Goal: Task Accomplishment & Management: Manage account settings

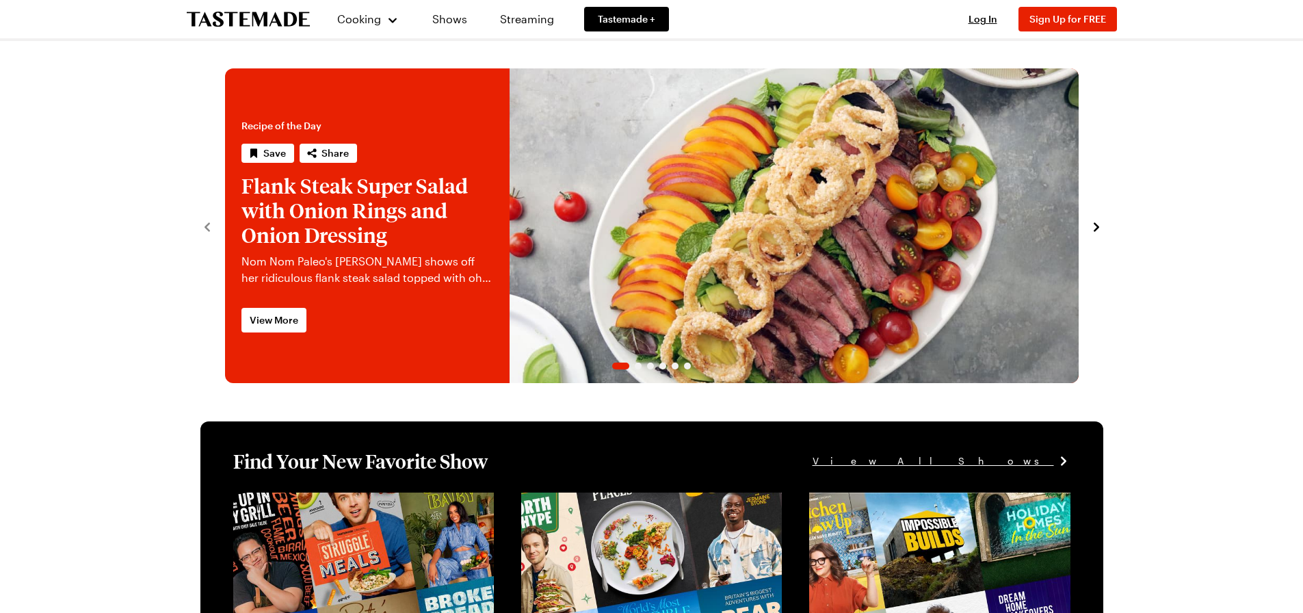
click at [981, 17] on span "Log In" at bounding box center [982, 19] width 29 height 12
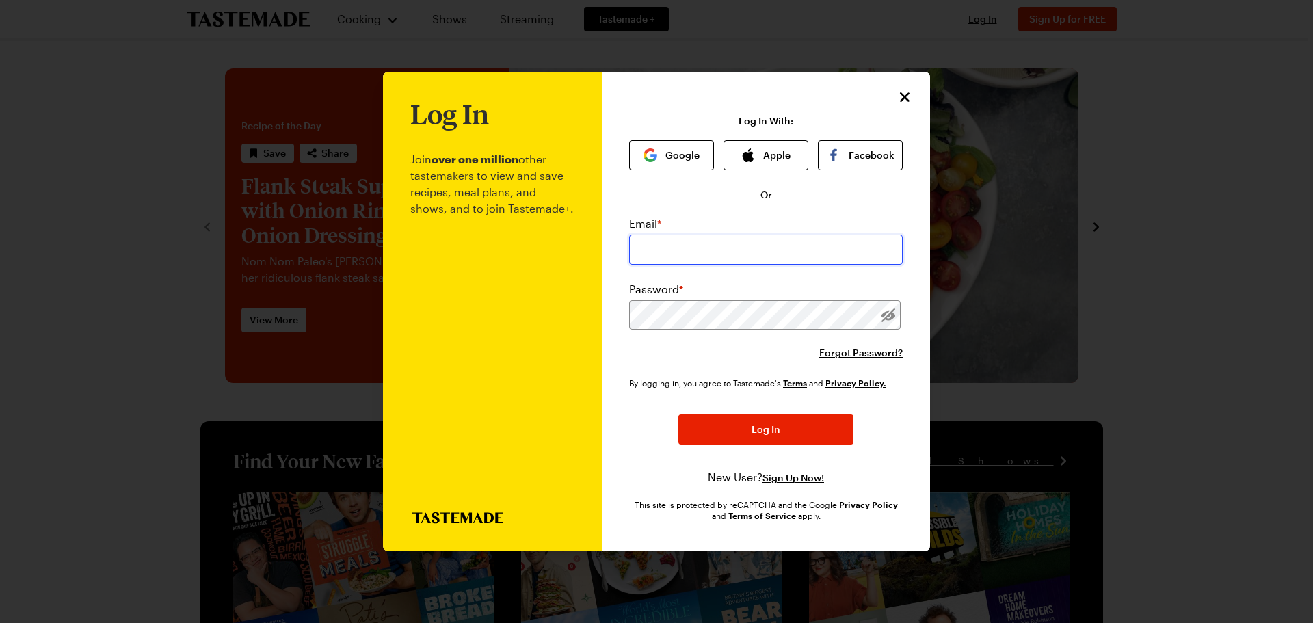
click at [720, 253] on input "email" at bounding box center [766, 250] width 274 height 30
type input "[EMAIL_ADDRESS][DOMAIN_NAME]"
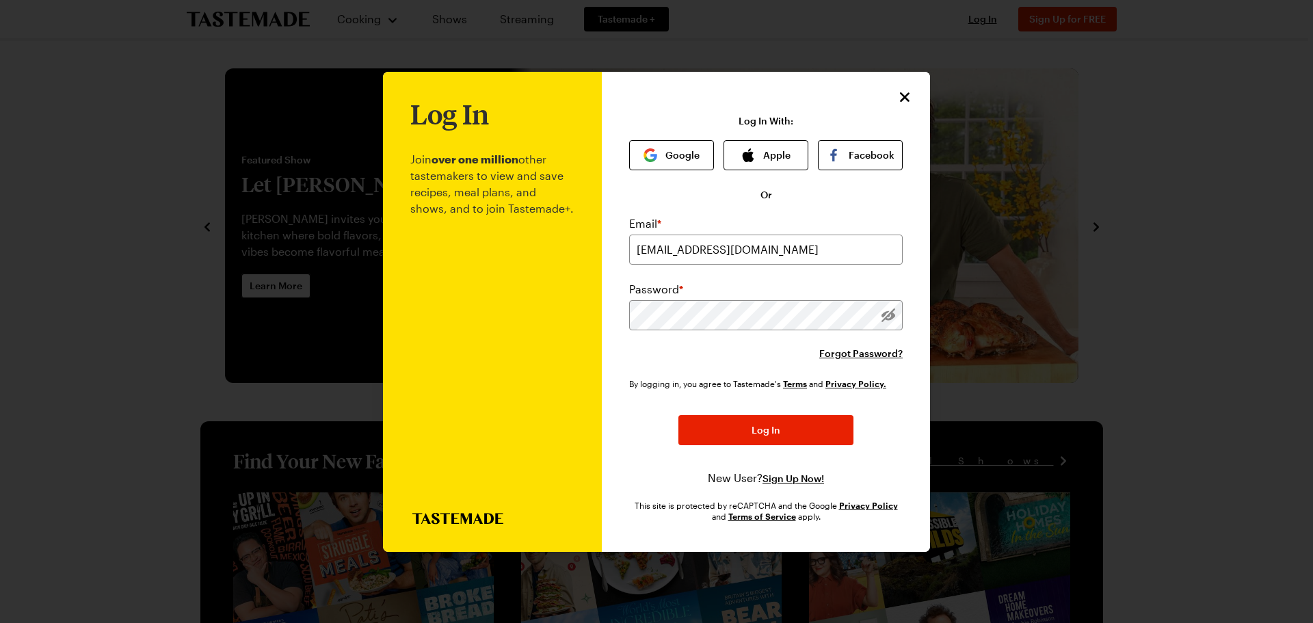
click at [900, 282] on div "Password *" at bounding box center [766, 289] width 274 height 16
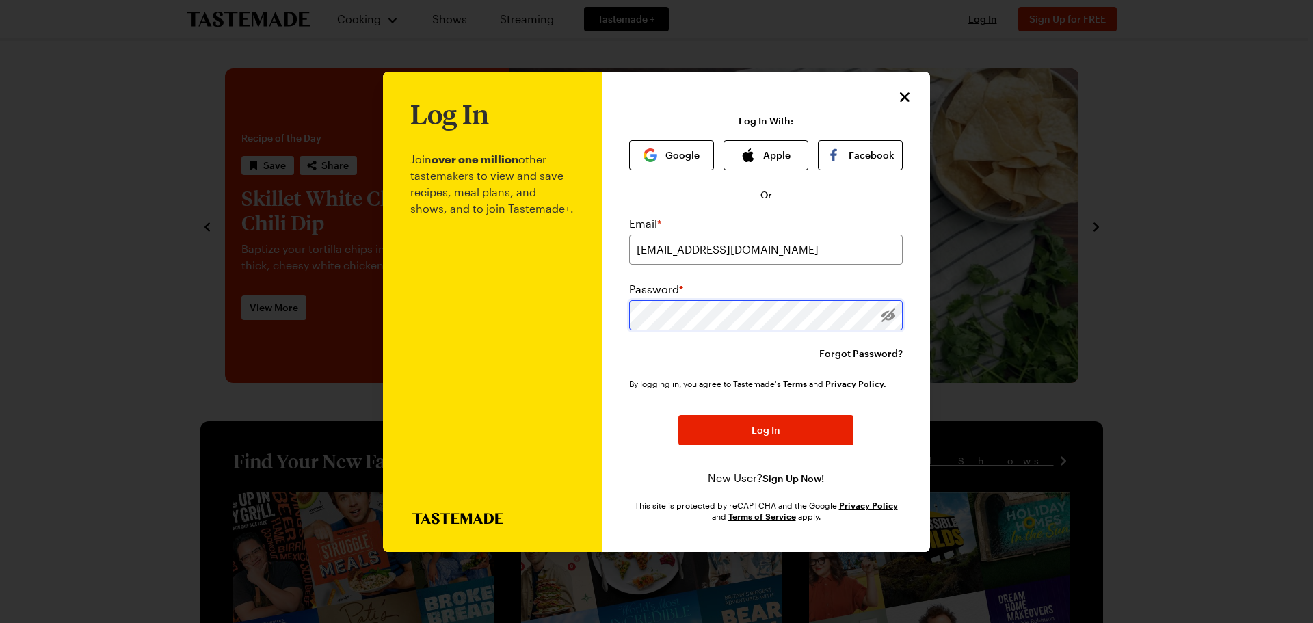
click at [678, 415] on button "Log In" at bounding box center [765, 430] width 175 height 30
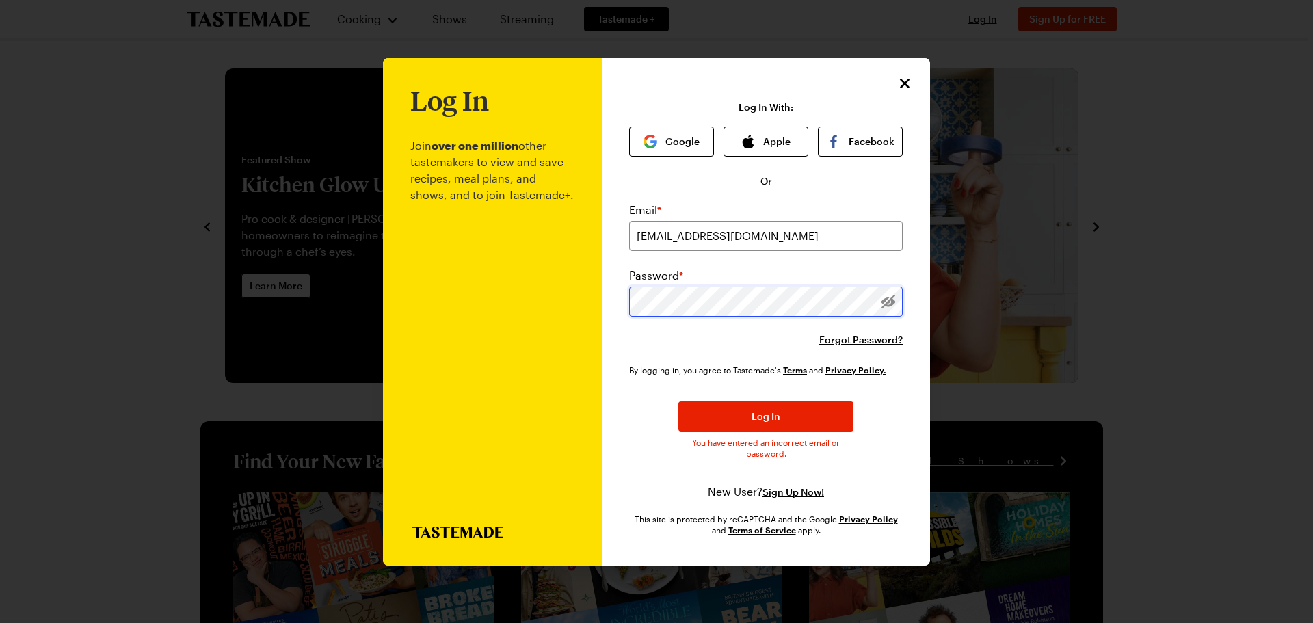
click at [678, 401] on button "Log In" at bounding box center [765, 416] width 175 height 30
click at [844, 342] on span "Forgot Password?" at bounding box center [860, 340] width 83 height 14
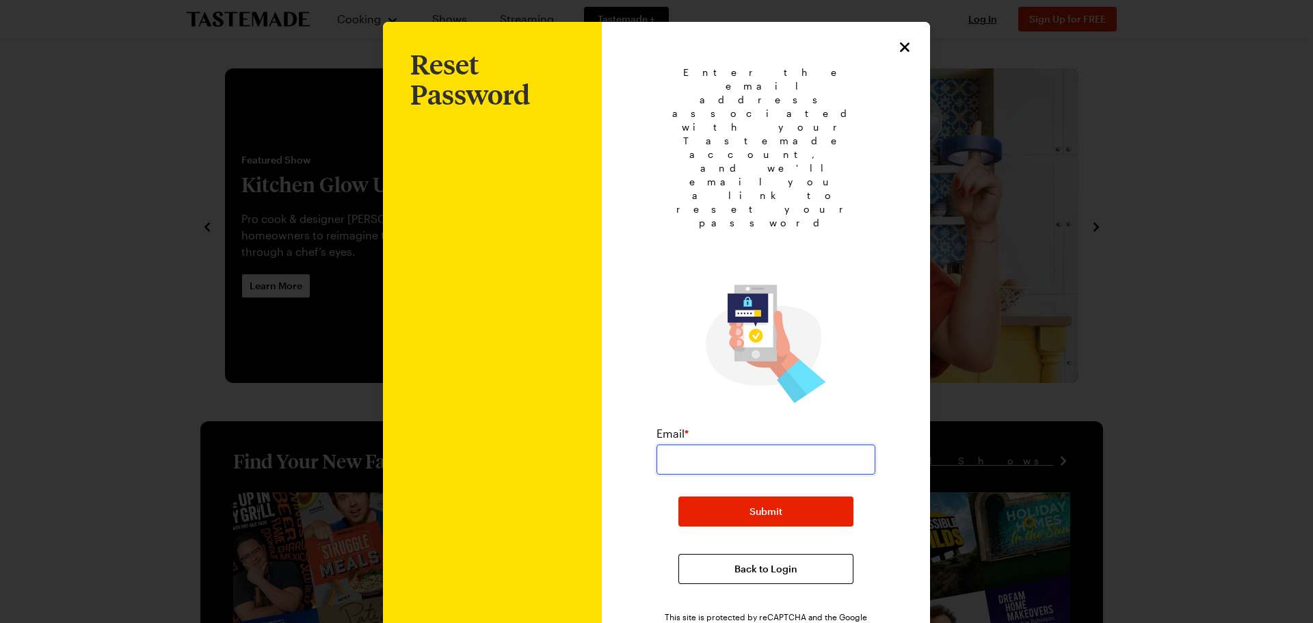
click at [713, 445] on input "email" at bounding box center [766, 460] width 219 height 30
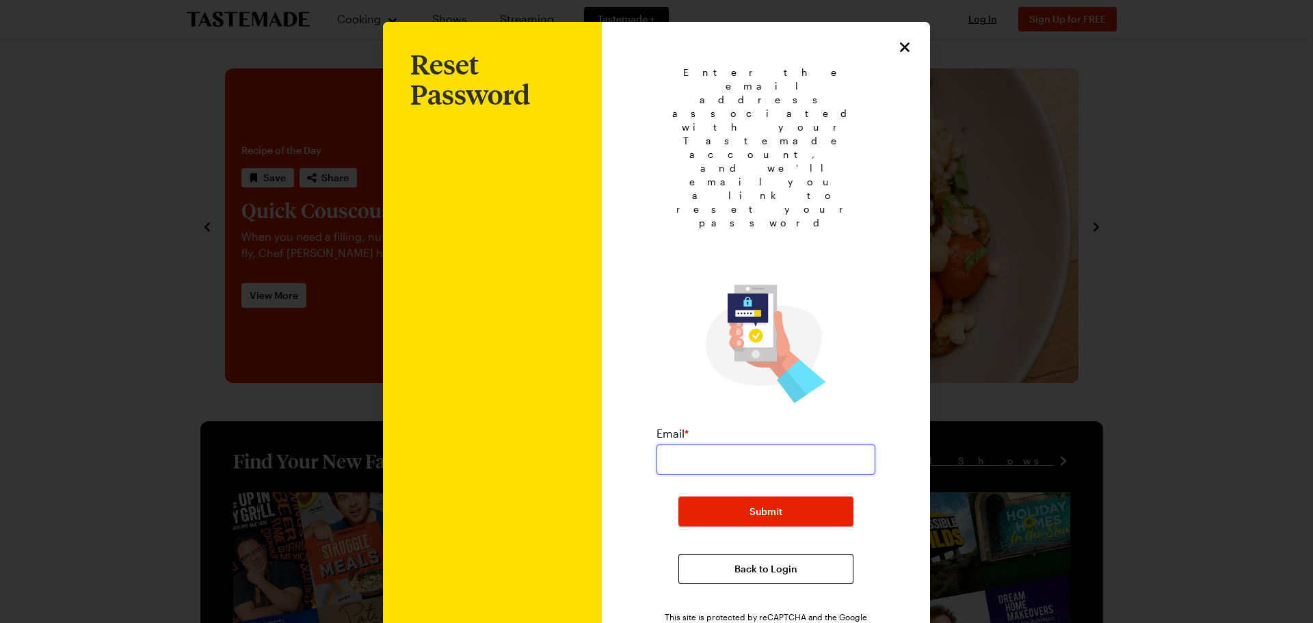
type input "[EMAIL_ADDRESS][DOMAIN_NAME]"
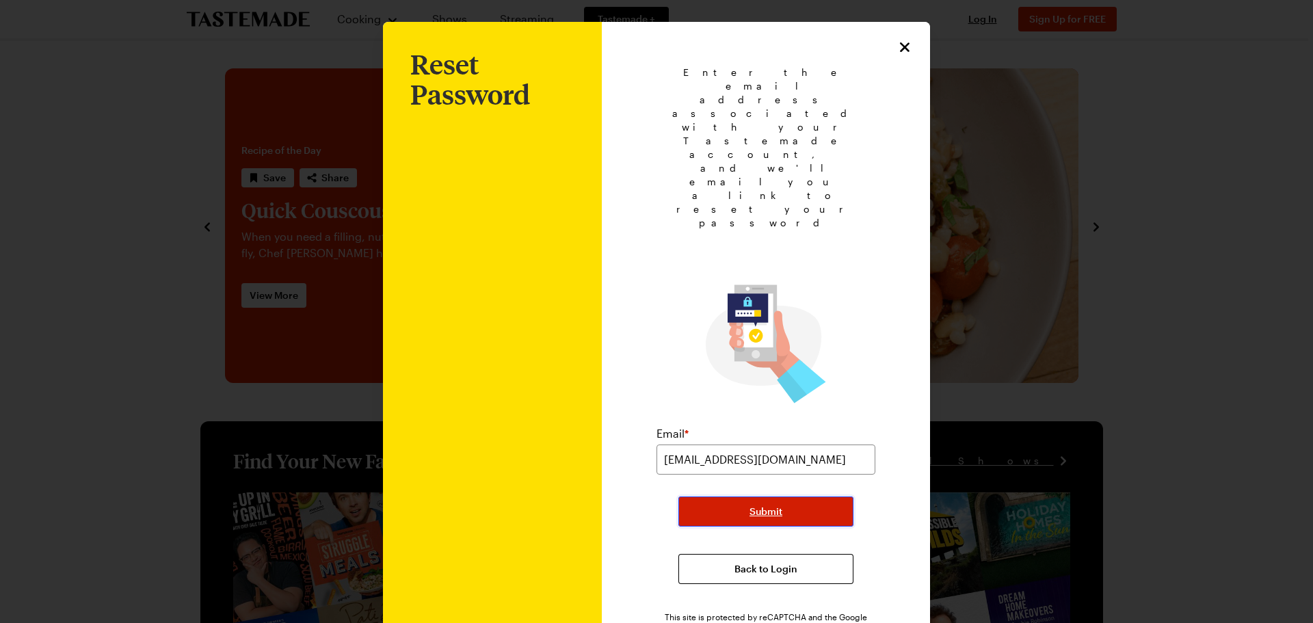
click at [767, 505] on span "Submit" at bounding box center [766, 512] width 33 height 14
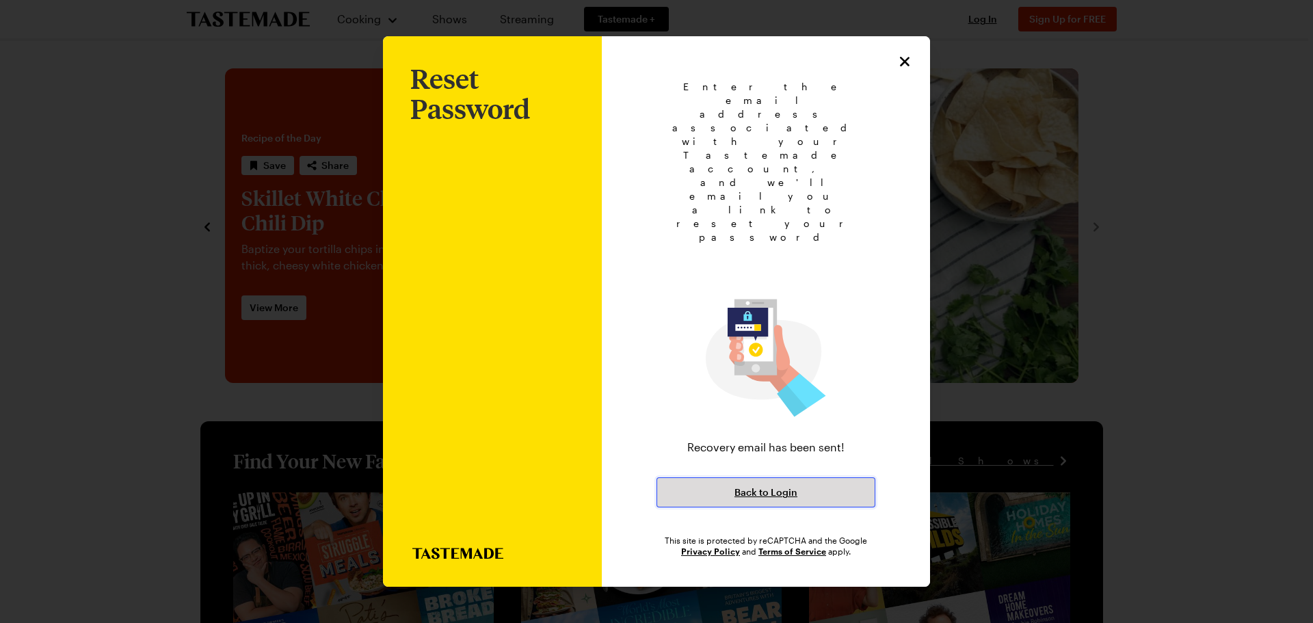
click at [763, 486] on span "Back to Login" at bounding box center [766, 493] width 63 height 14
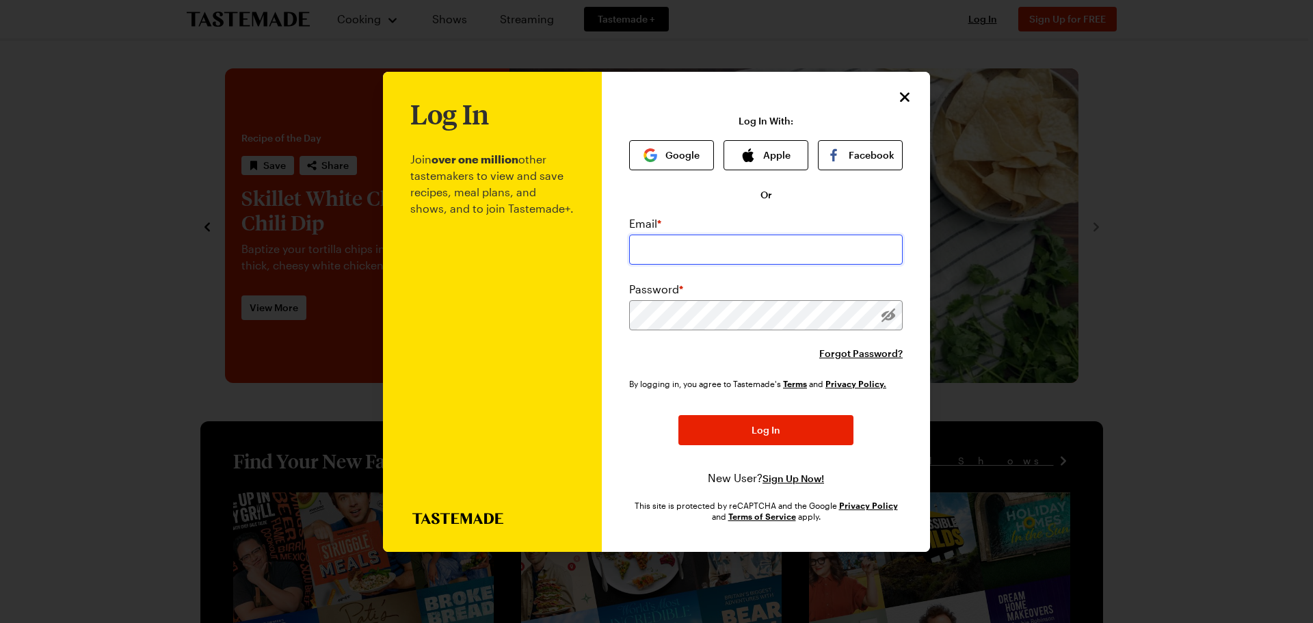
click at [678, 257] on input "email" at bounding box center [766, 250] width 274 height 30
type input "[EMAIL_ADDRESS][DOMAIN_NAME]"
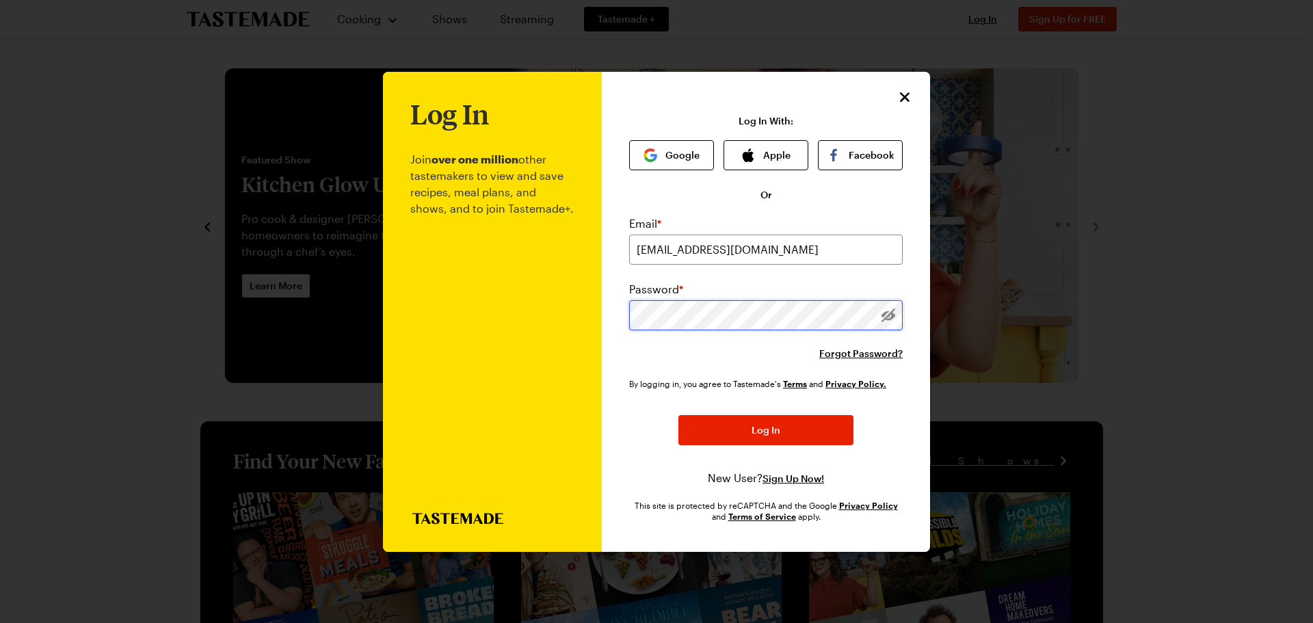
click at [570, 295] on div "Log In Join over one million other tastemakers to view and save recipes, meal p…" at bounding box center [656, 312] width 547 height 480
click at [678, 415] on button "Log In" at bounding box center [765, 430] width 175 height 30
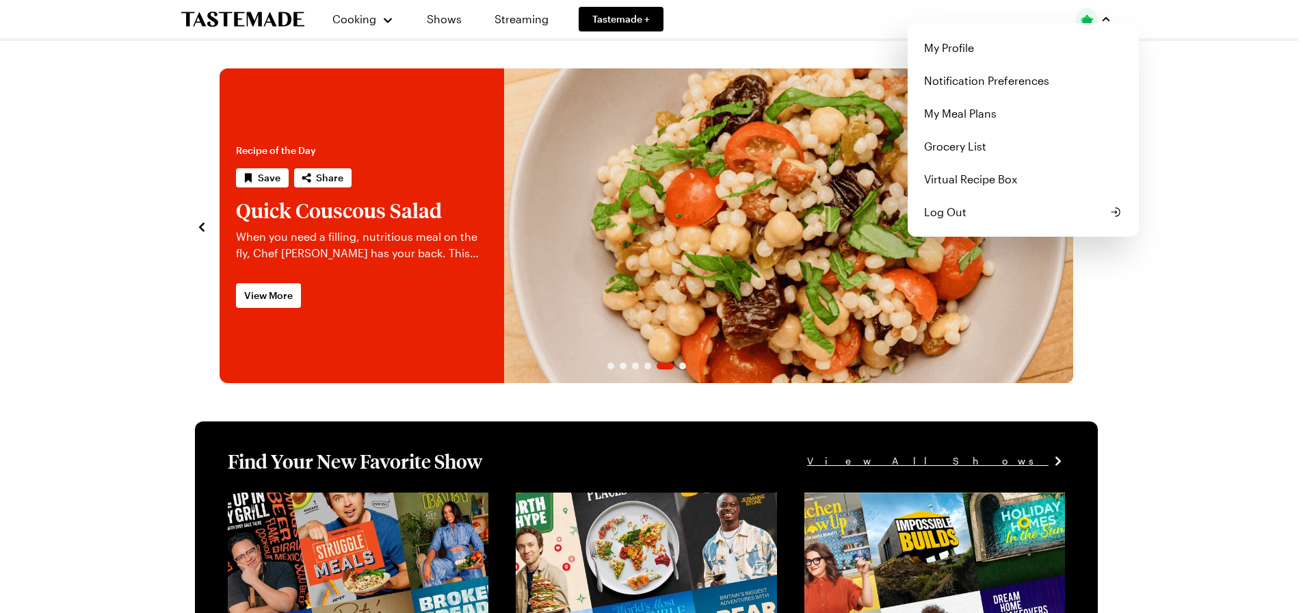
click at [1097, 18] on img "button" at bounding box center [1087, 19] width 22 height 22
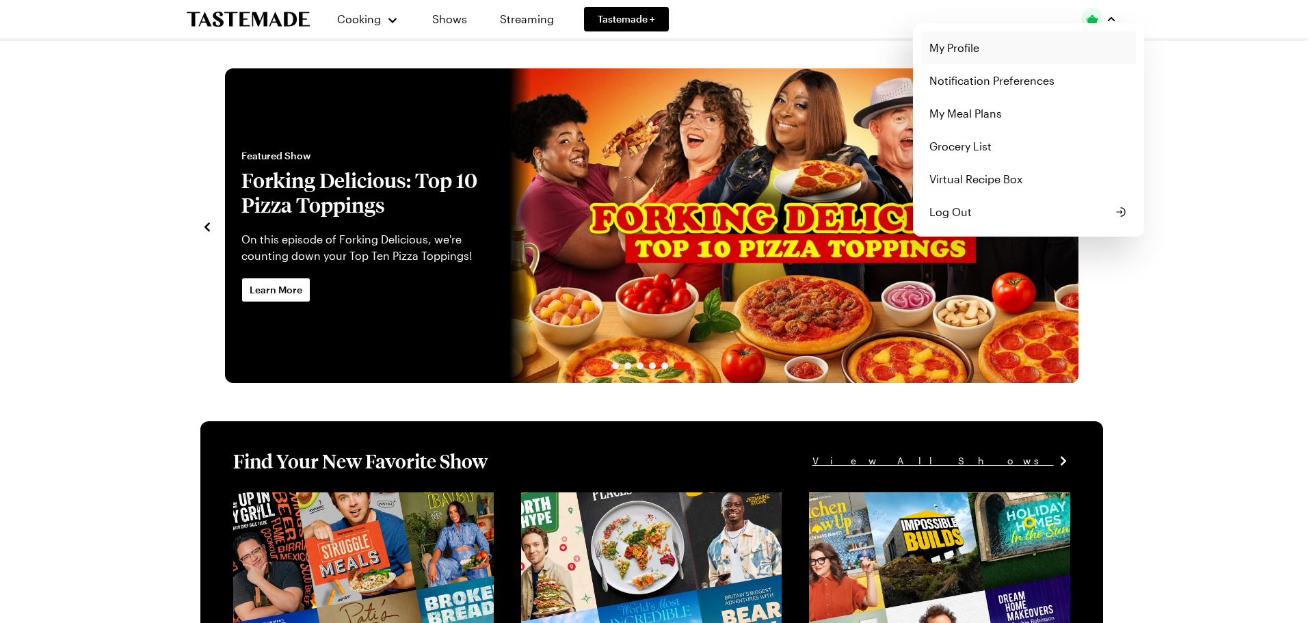
click at [970, 49] on link "My Profile" at bounding box center [1028, 47] width 215 height 33
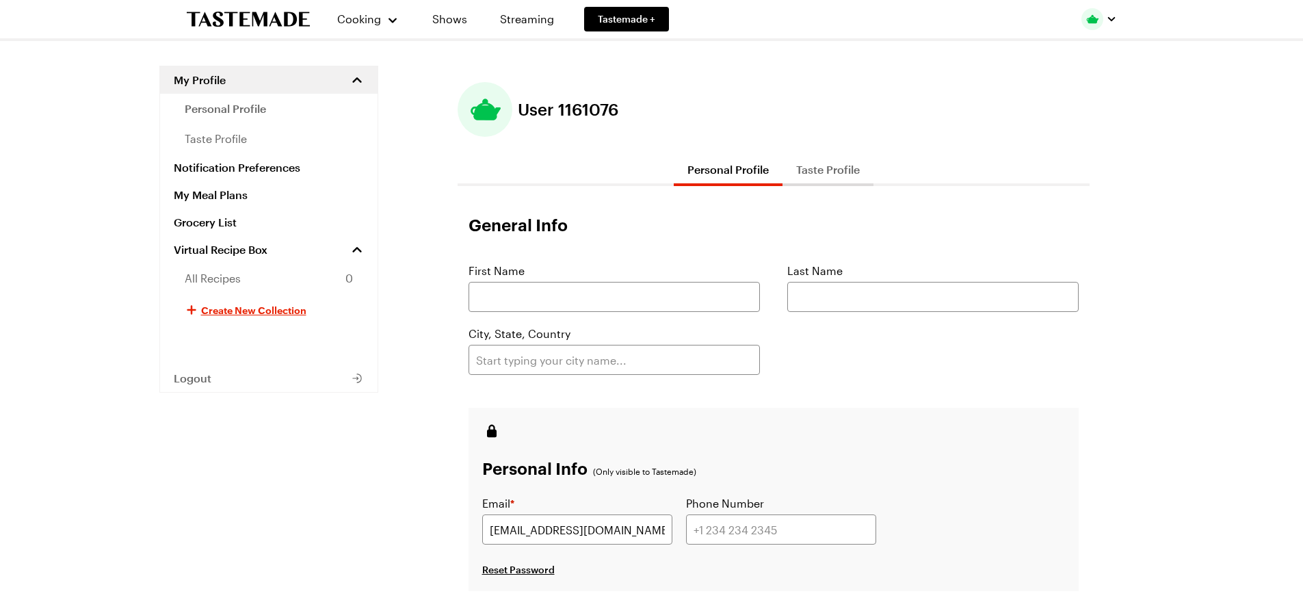
click at [836, 175] on button "Taste Profile" at bounding box center [827, 169] width 91 height 33
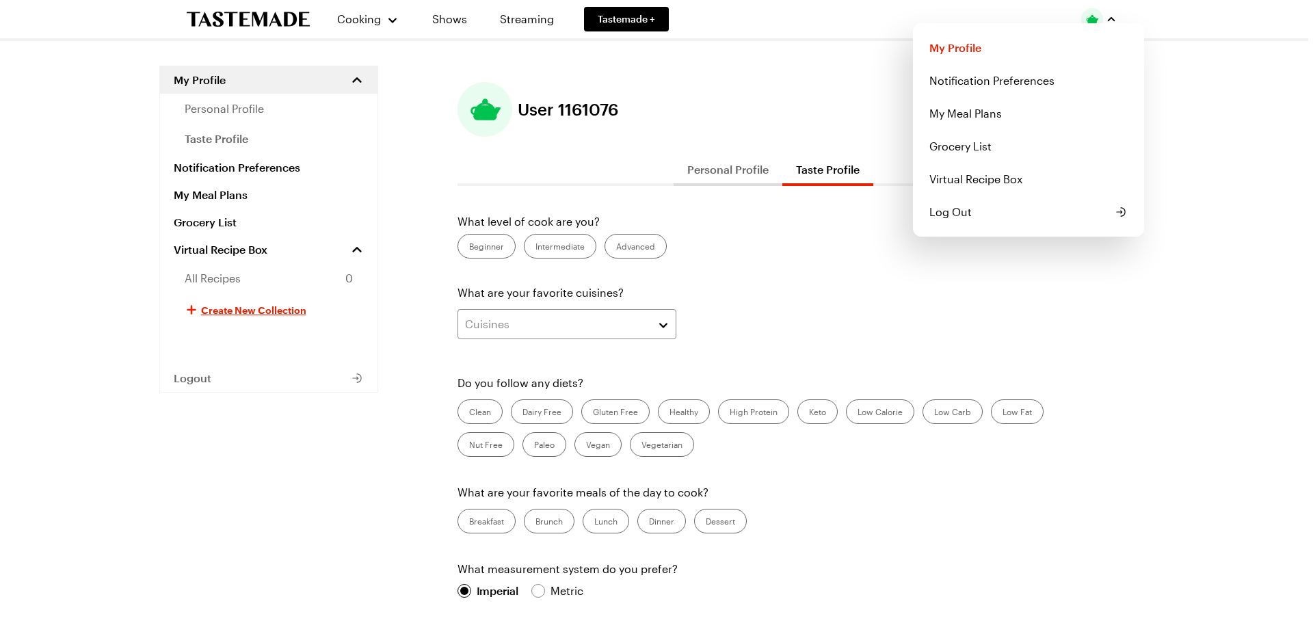
click at [1104, 14] on button "button" at bounding box center [1099, 19] width 36 height 22
click at [961, 107] on link "My Meal Plans" at bounding box center [1028, 113] width 215 height 33
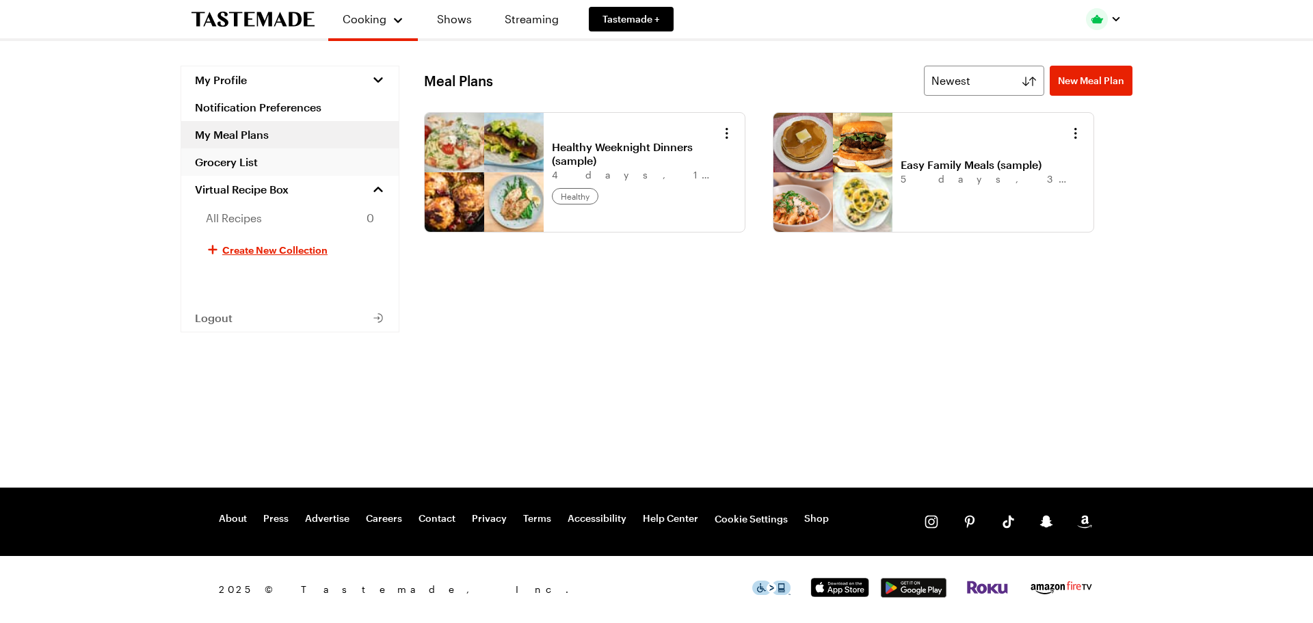
click at [243, 169] on link "Grocery List" at bounding box center [289, 161] width 217 height 27
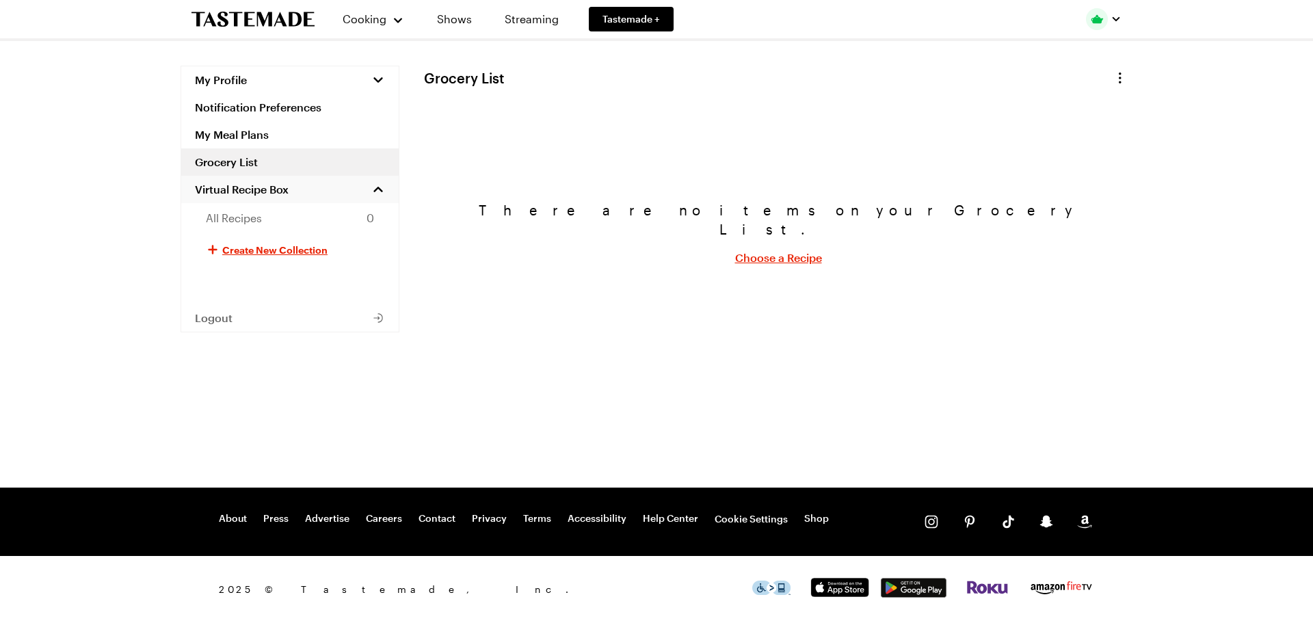
click at [243, 187] on span "Virtual Recipe Box" at bounding box center [242, 190] width 94 height 14
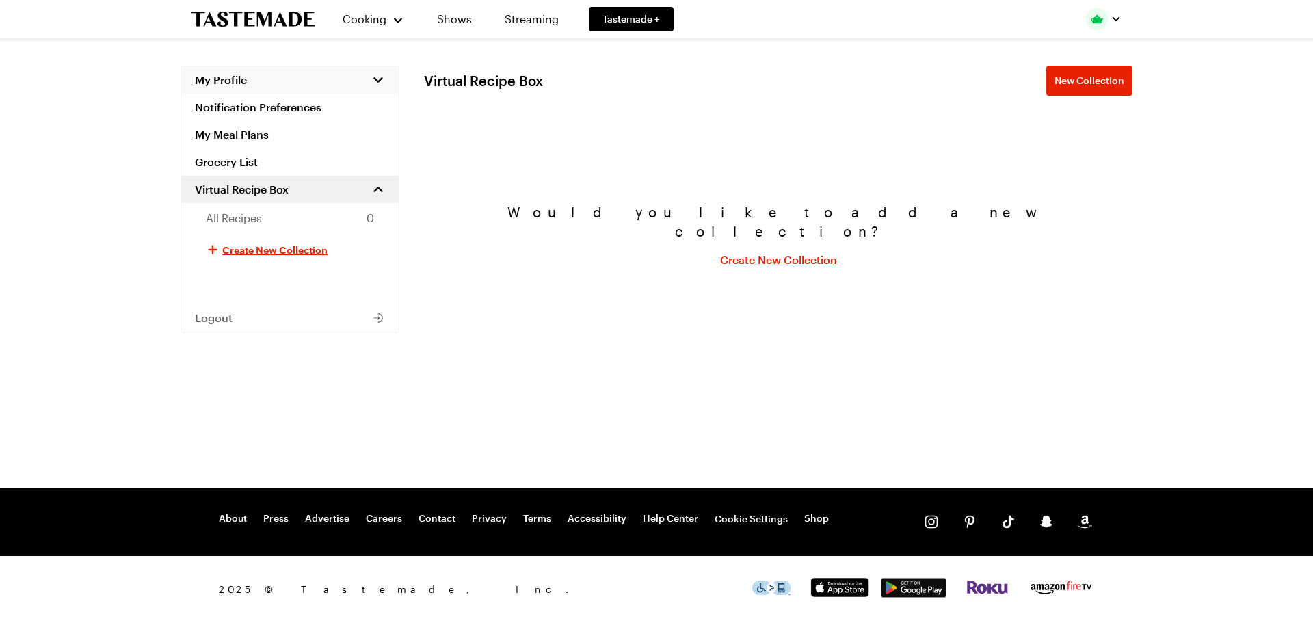
click at [230, 77] on span "My Profile" at bounding box center [221, 80] width 52 height 14
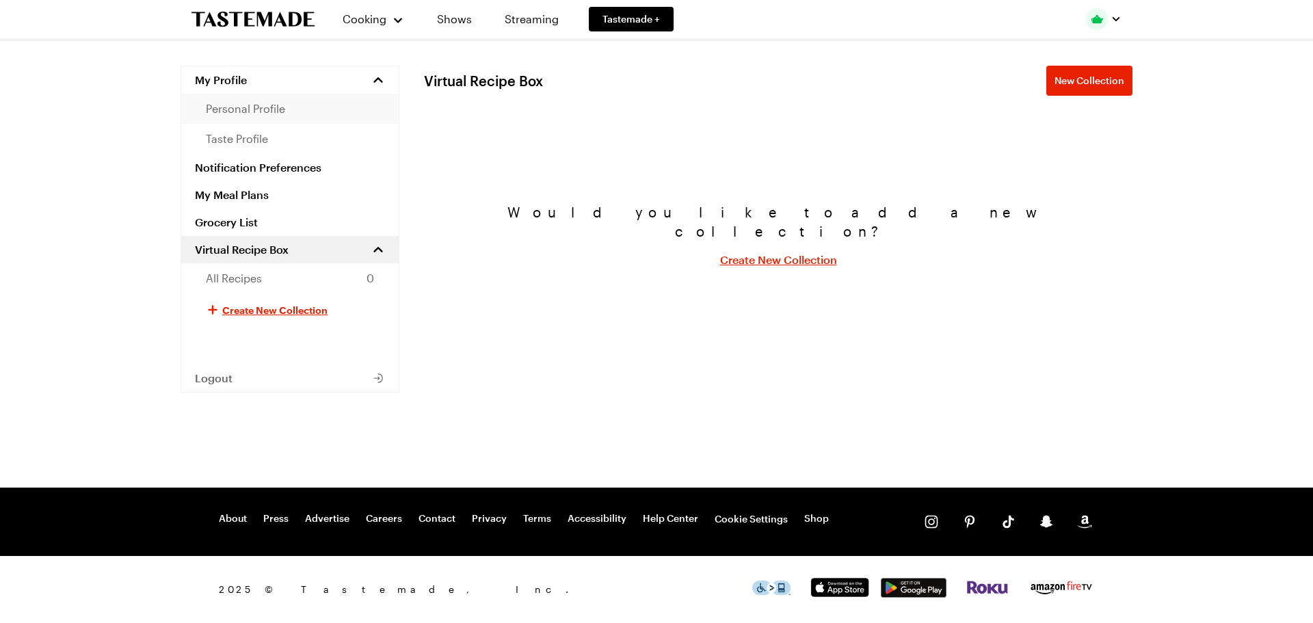
click at [235, 110] on span "personal profile" at bounding box center [245, 109] width 79 height 16
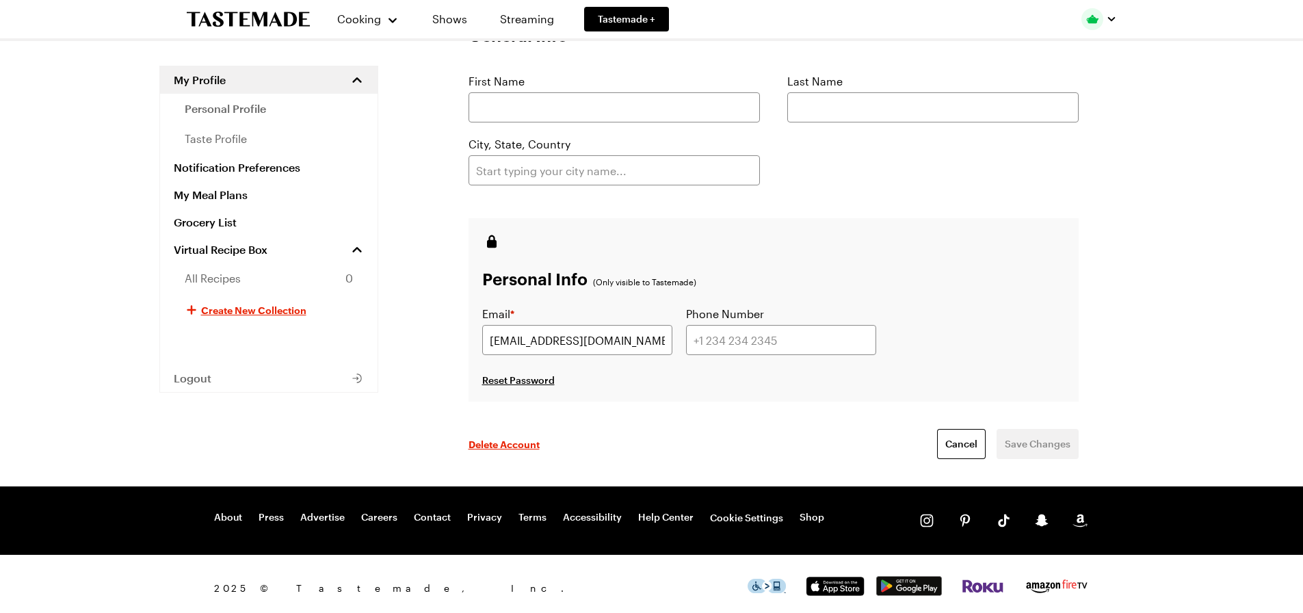
scroll to position [198, 0]
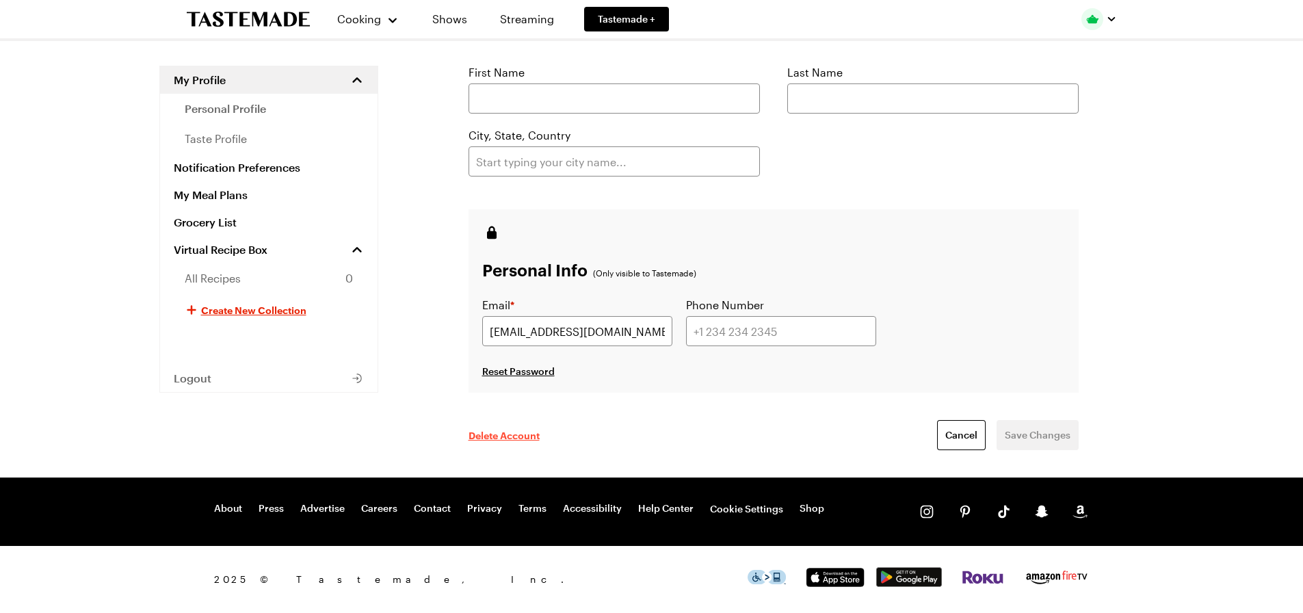
click at [507, 438] on span "Delete Account" at bounding box center [503, 435] width 71 height 14
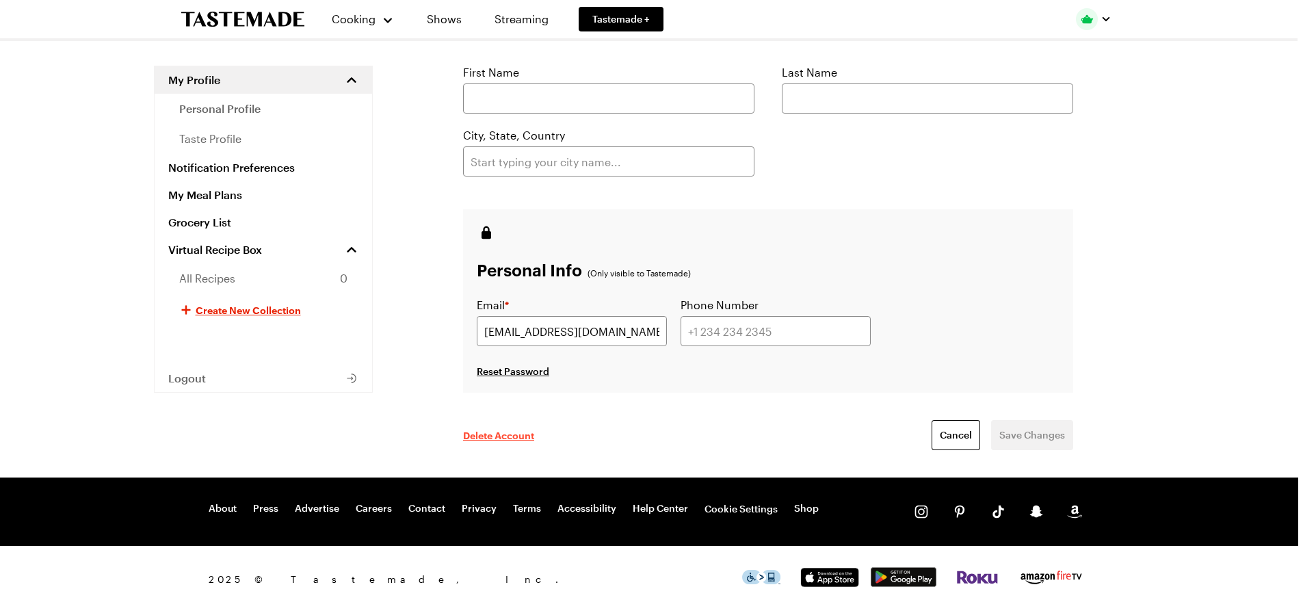
scroll to position [188, 0]
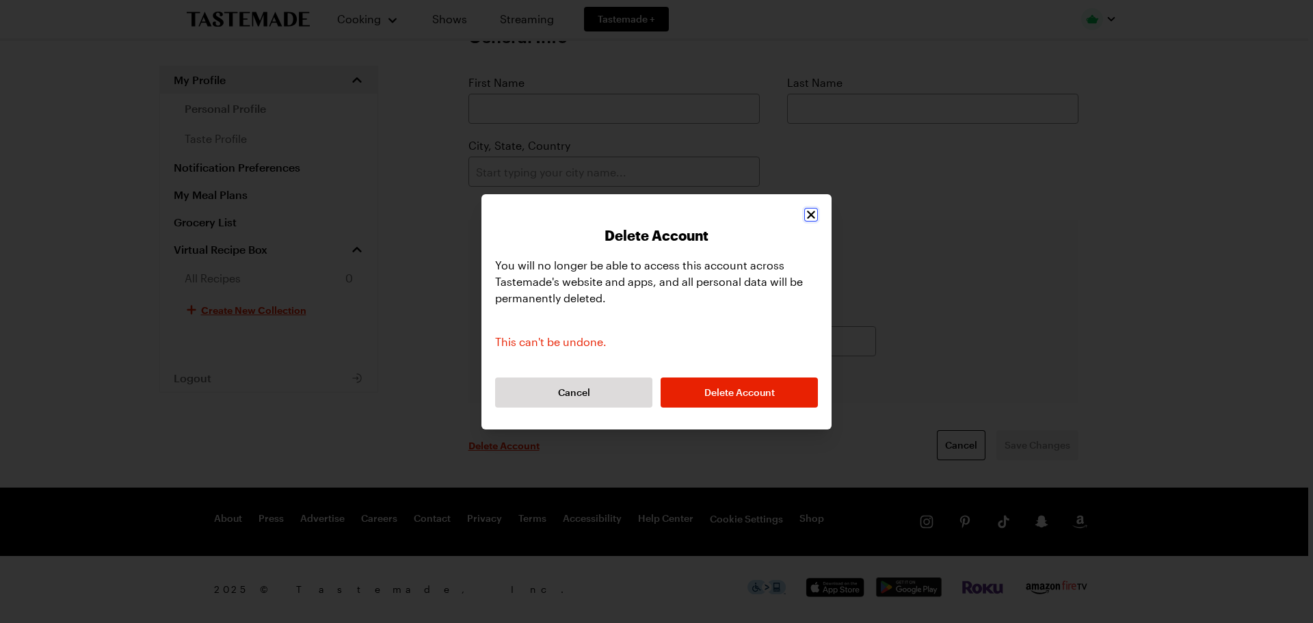
click at [808, 212] on icon "Close" at bounding box center [811, 215] width 8 height 8
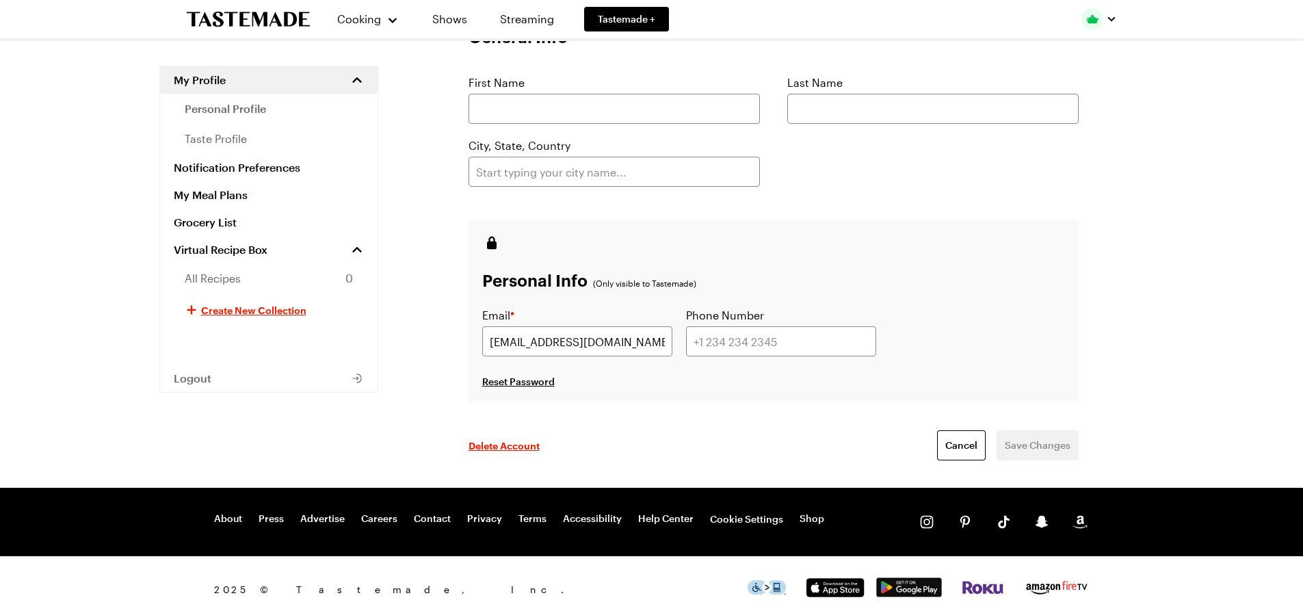
scroll to position [0, 0]
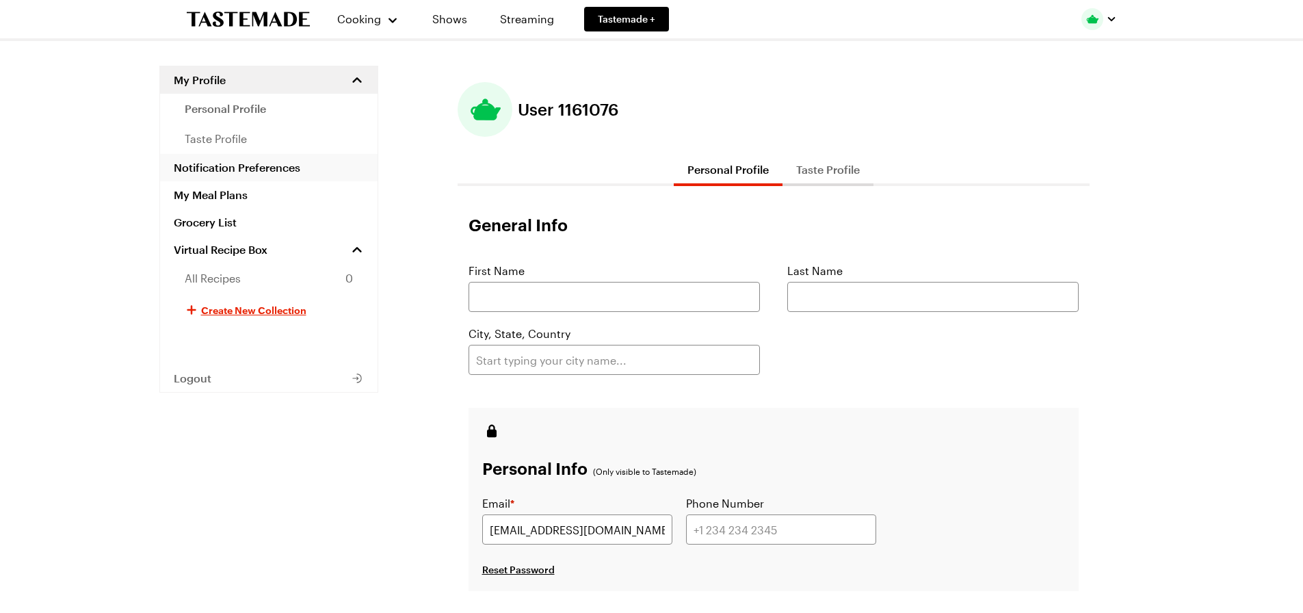
click at [253, 171] on link "Notification Preferences" at bounding box center [268, 167] width 217 height 27
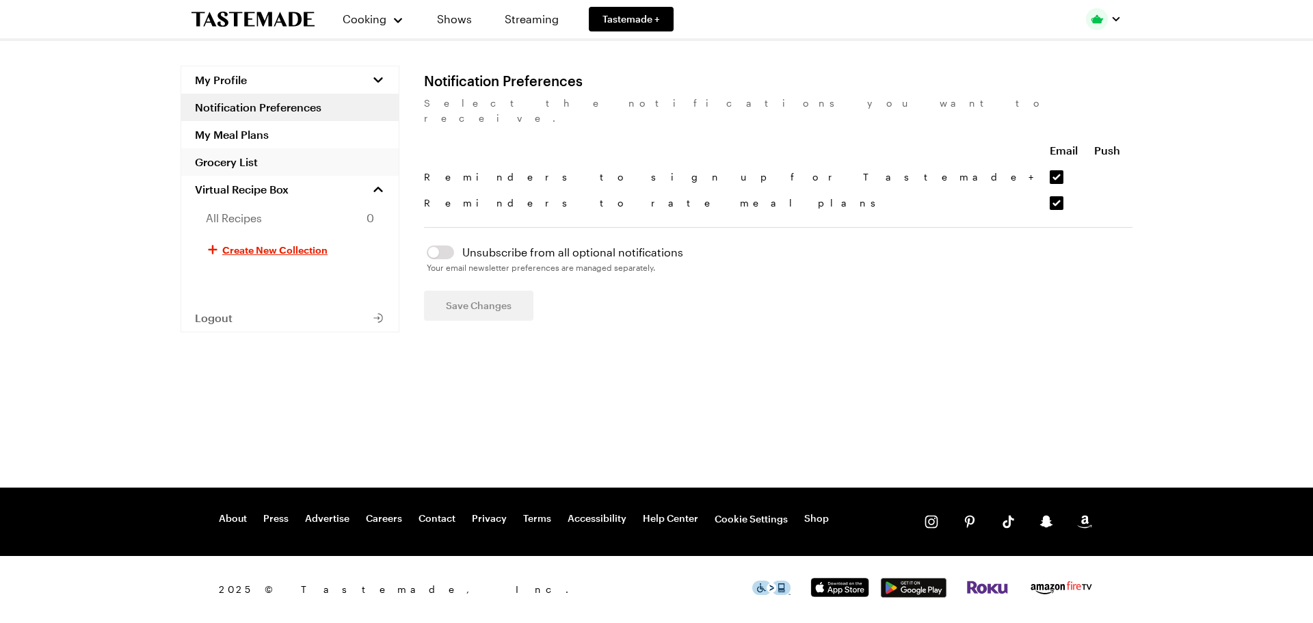
click at [254, 167] on link "Grocery List" at bounding box center [289, 161] width 217 height 27
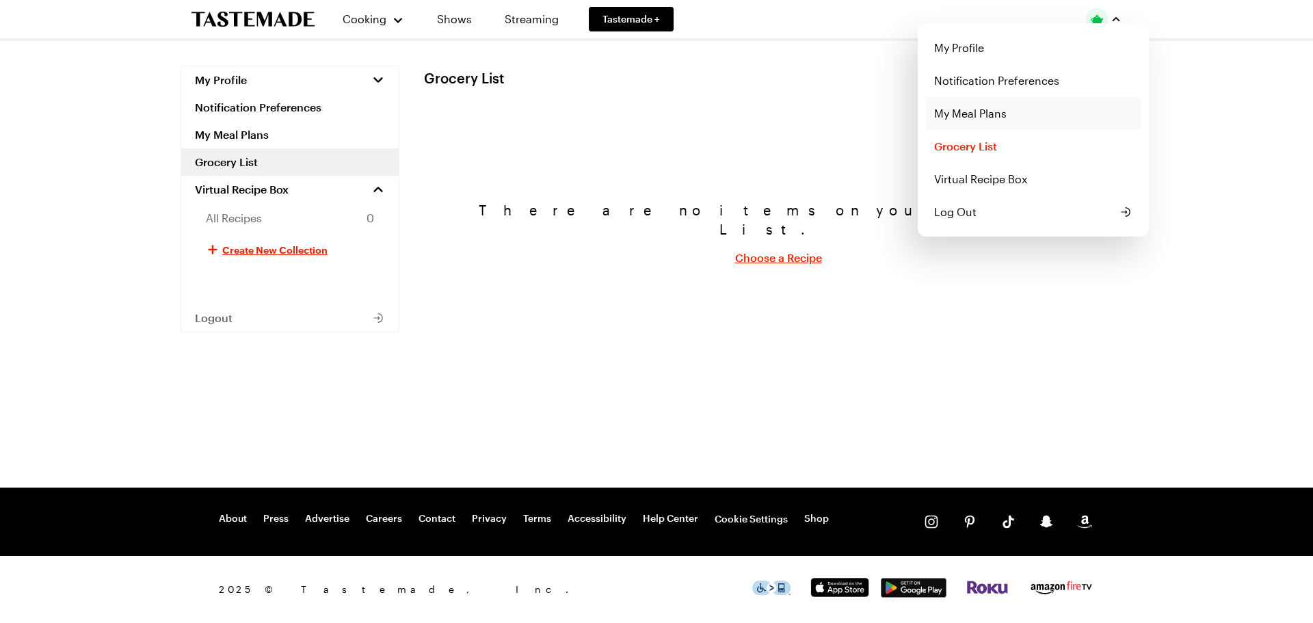
click at [981, 109] on link "My Meal Plans" at bounding box center [1033, 113] width 215 height 33
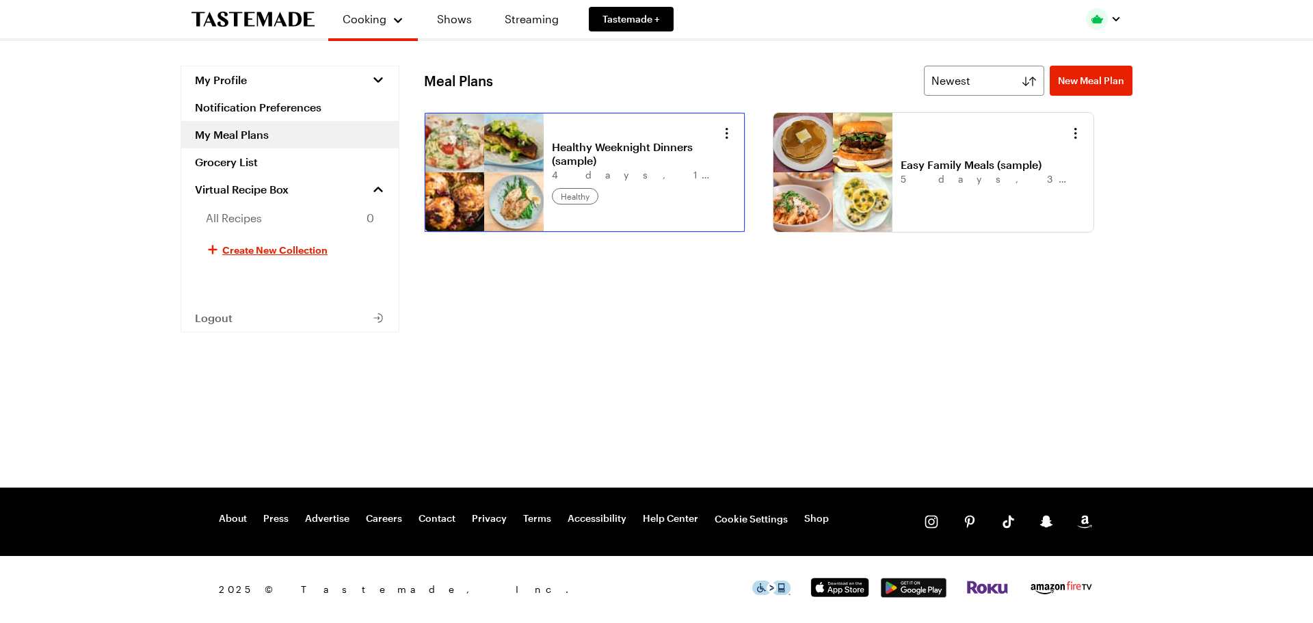
click at [572, 168] on link "Healthy Weeknight Dinners (sample)" at bounding box center [637, 153] width 170 height 27
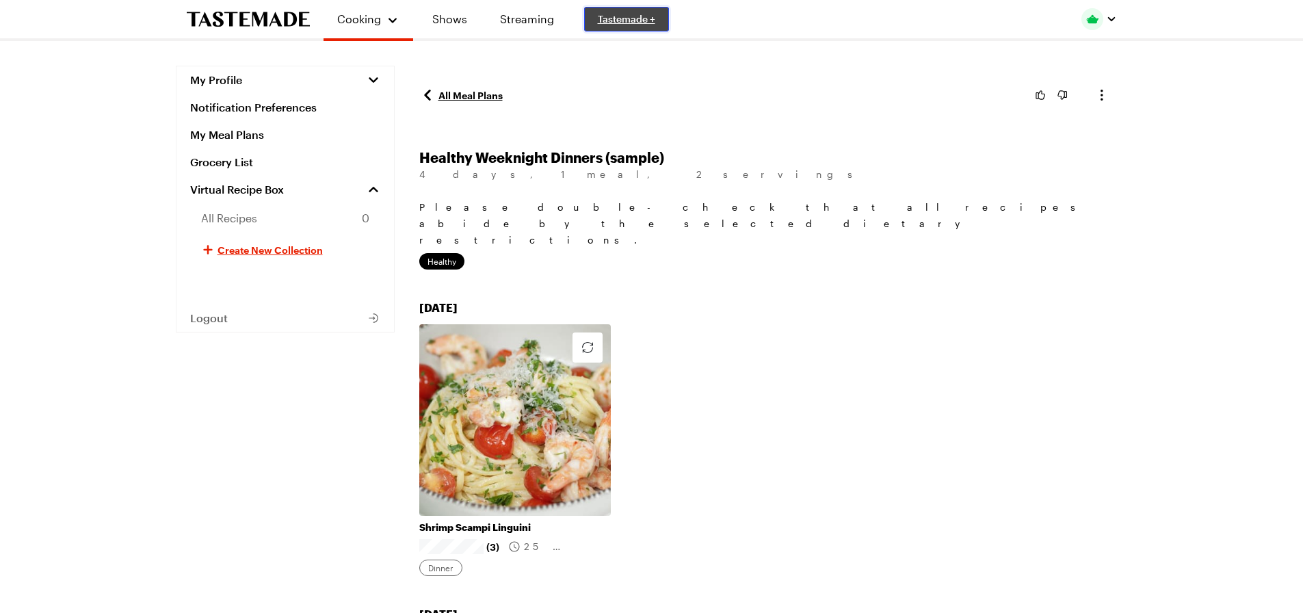
click at [634, 16] on span "Tastemade +" at bounding box center [626, 19] width 57 height 14
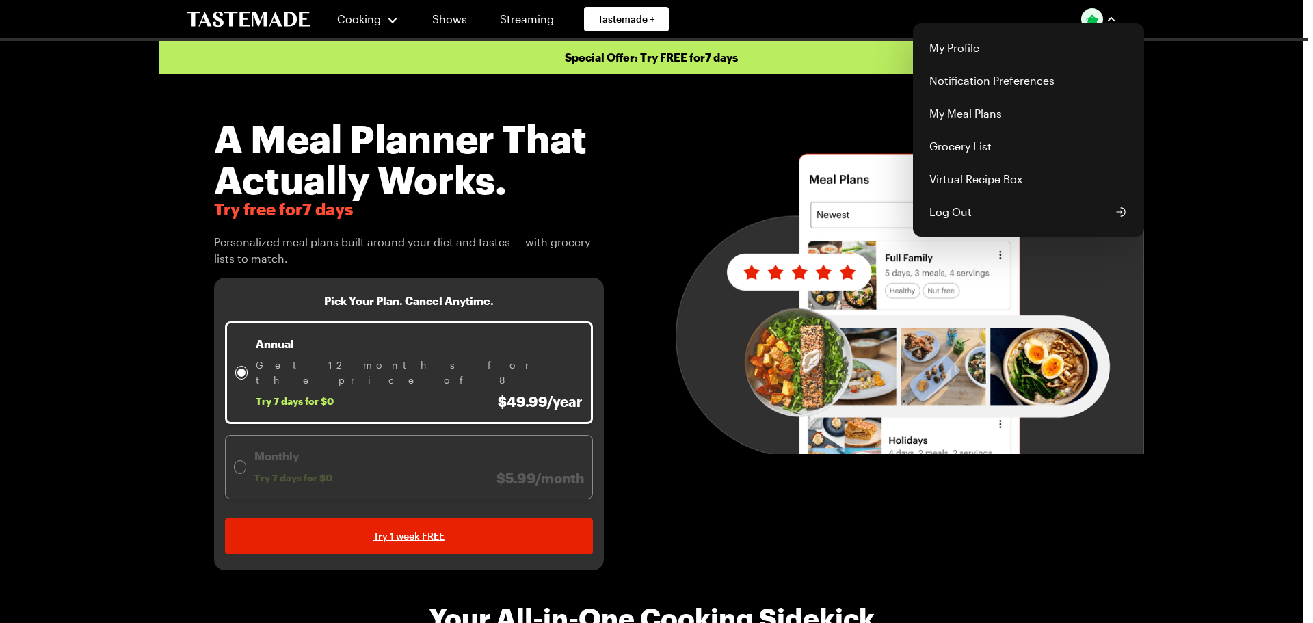
click at [1088, 16] on img "button" at bounding box center [1092, 19] width 22 height 22
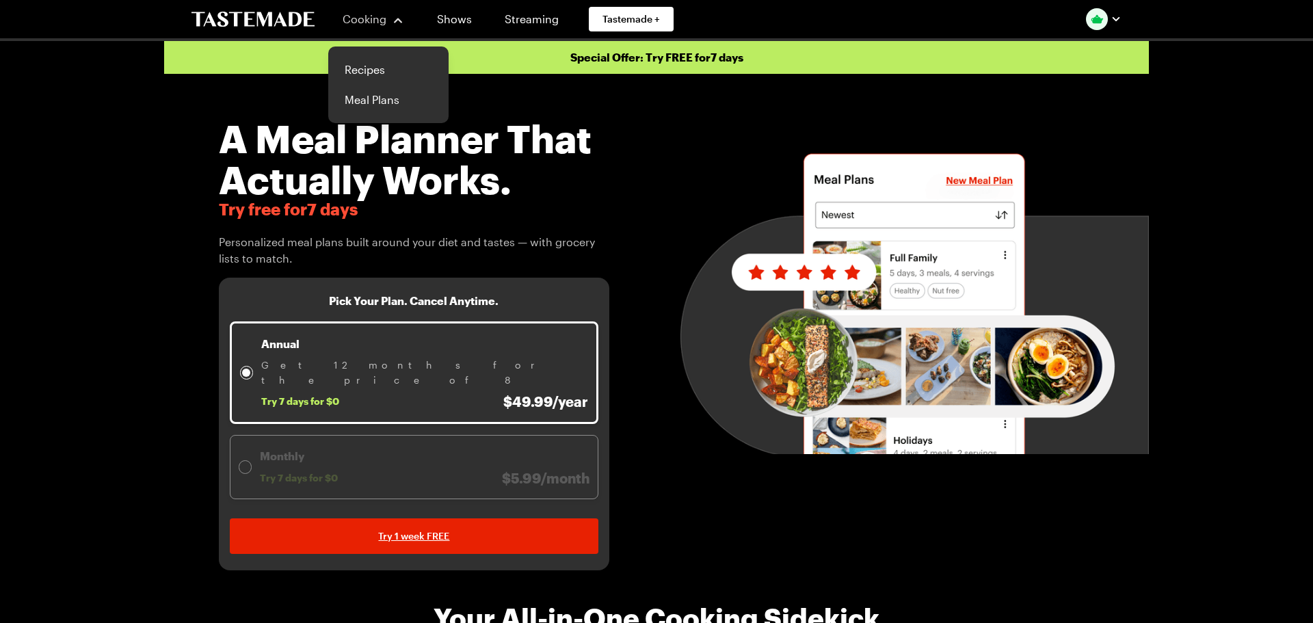
click at [382, 19] on div "Cooking" at bounding box center [373, 19] width 62 height 16
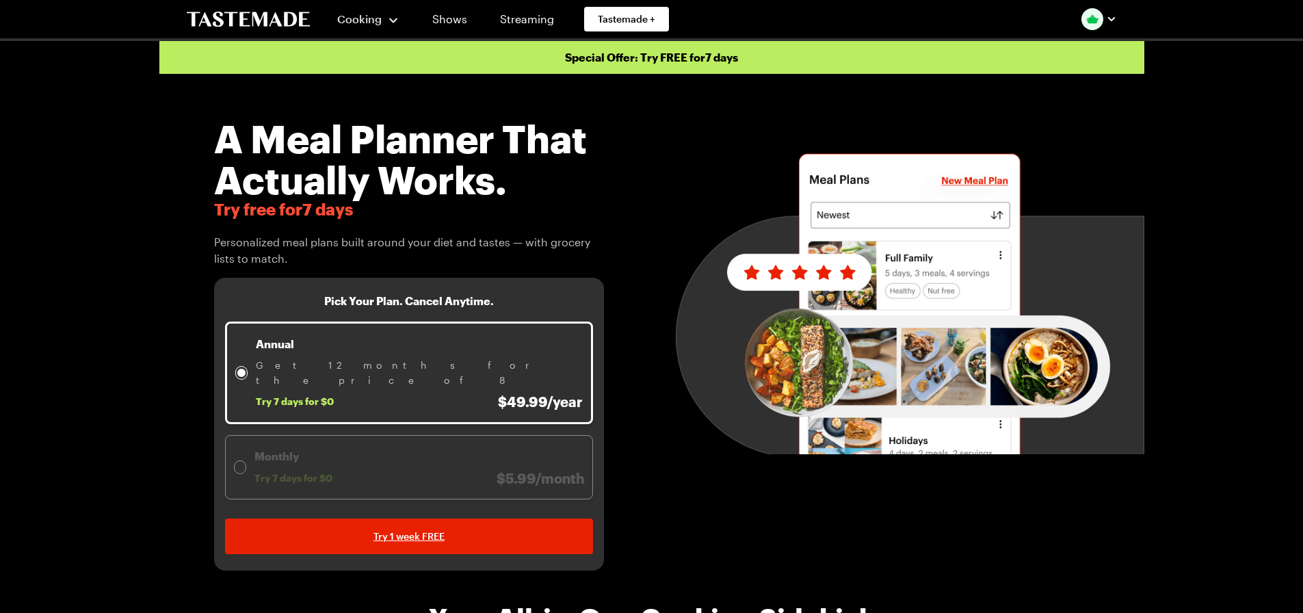
click at [390, 18] on div "Cooking" at bounding box center [368, 19] width 62 height 16
click at [366, 70] on link "Recipes" at bounding box center [384, 70] width 104 height 30
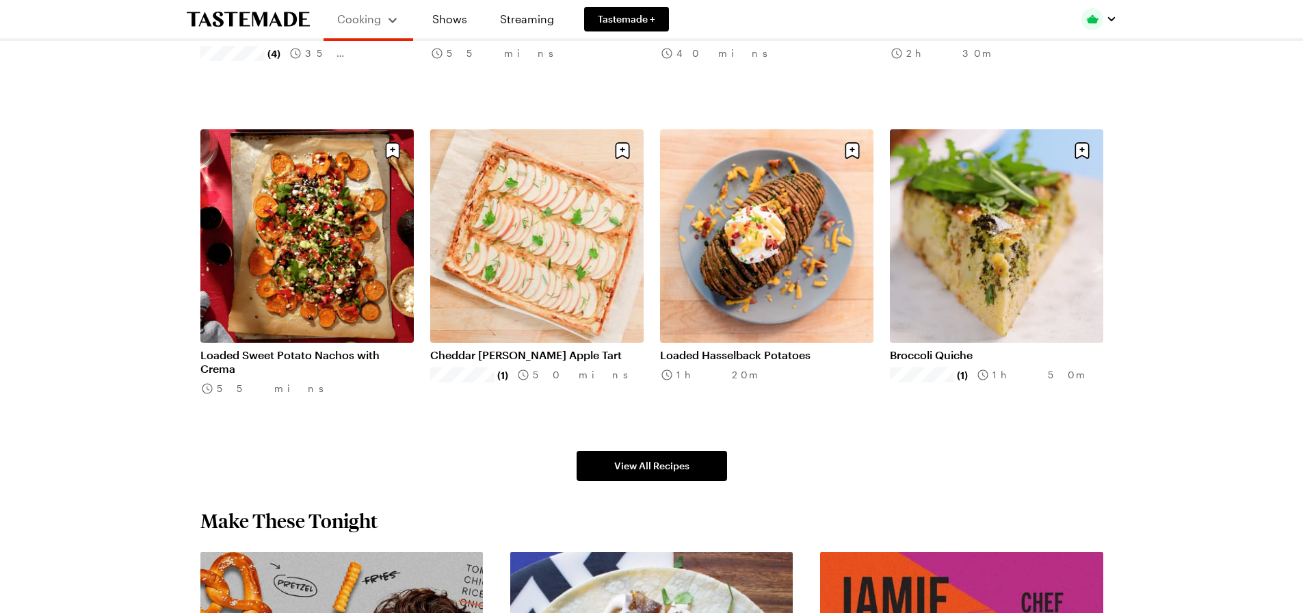
scroll to position [821, 0]
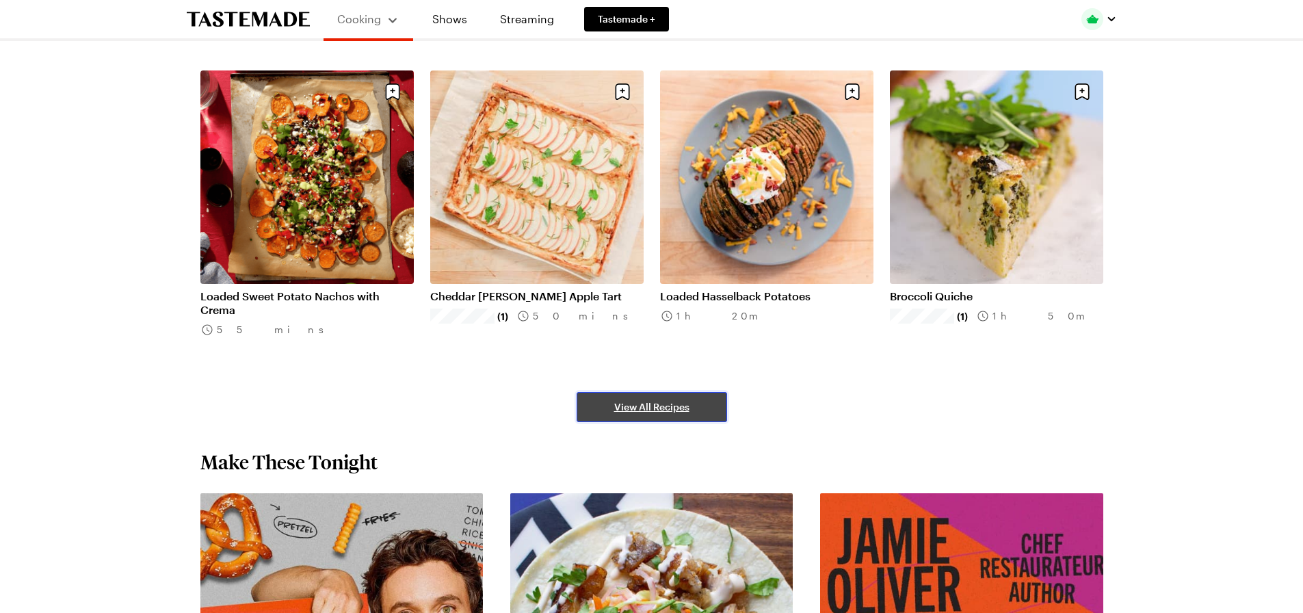
click at [656, 406] on span "View All Recipes" at bounding box center [651, 407] width 75 height 14
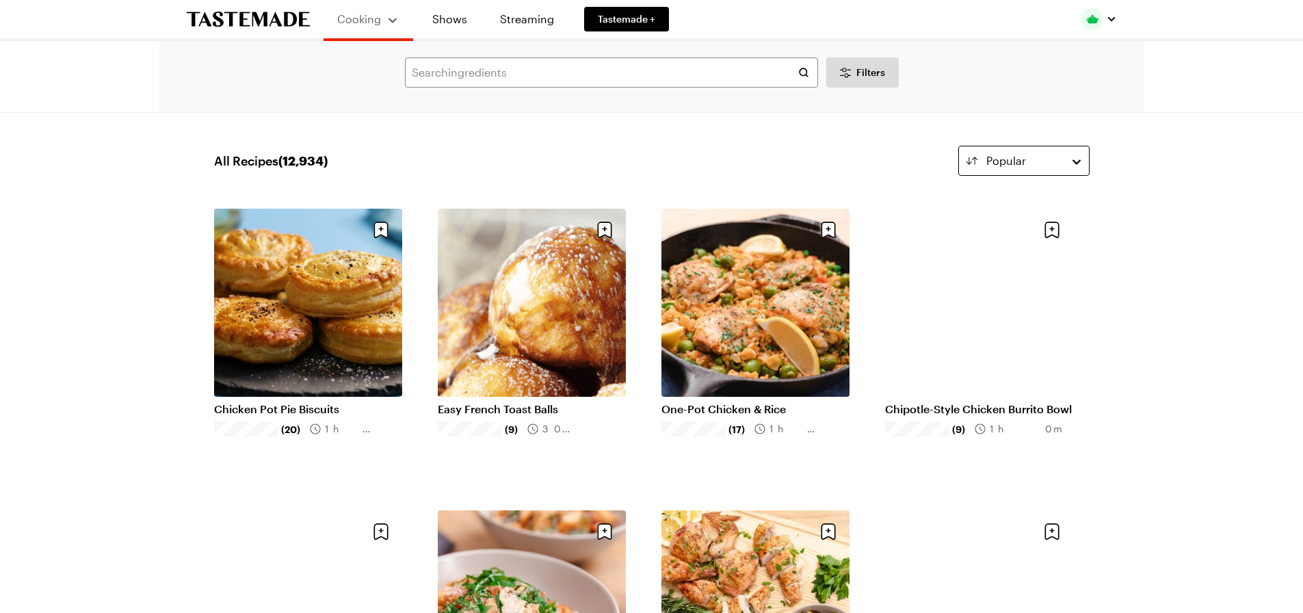
click at [1044, 166] on div "Popular" at bounding box center [1023, 161] width 75 height 16
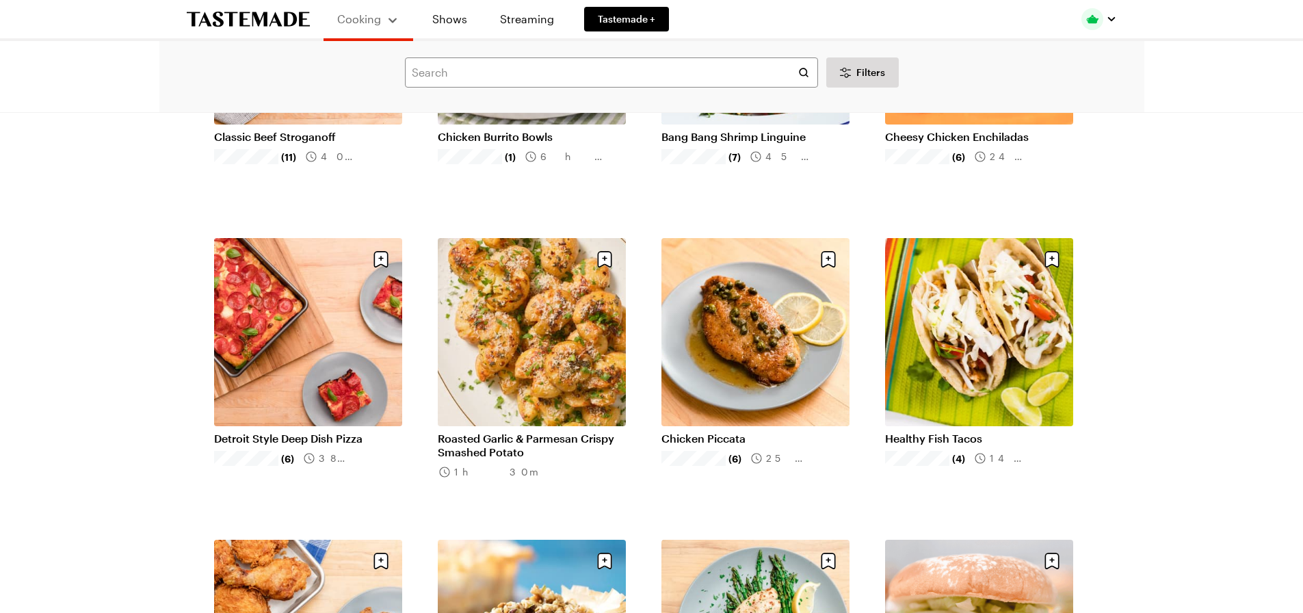
scroll to position [889, 0]
